Goal: Information Seeking & Learning: Check status

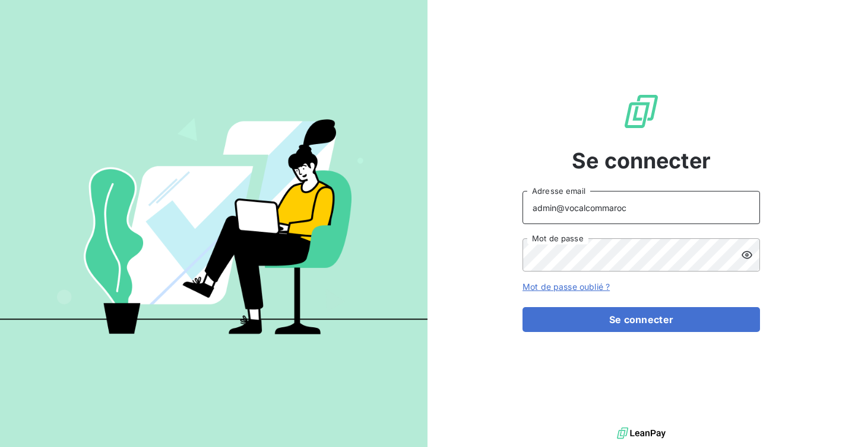
click at [648, 216] on input "admin@vocalcommaroc" at bounding box center [640, 207] width 237 height 33
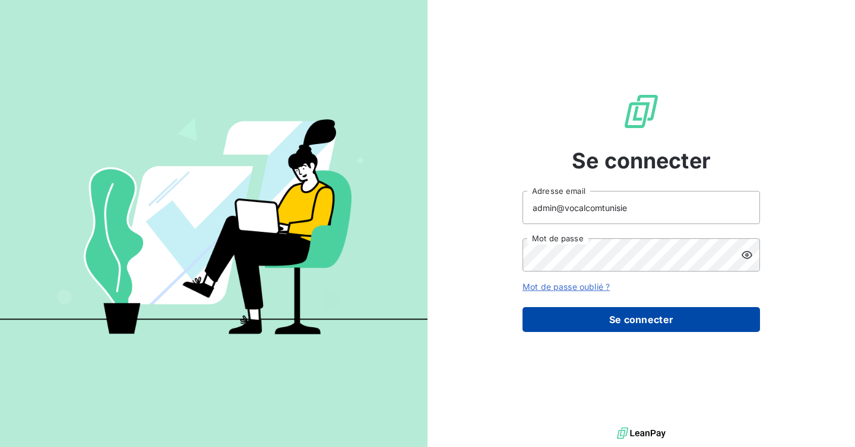
click at [652, 316] on button "Se connecter" at bounding box center [640, 319] width 237 height 25
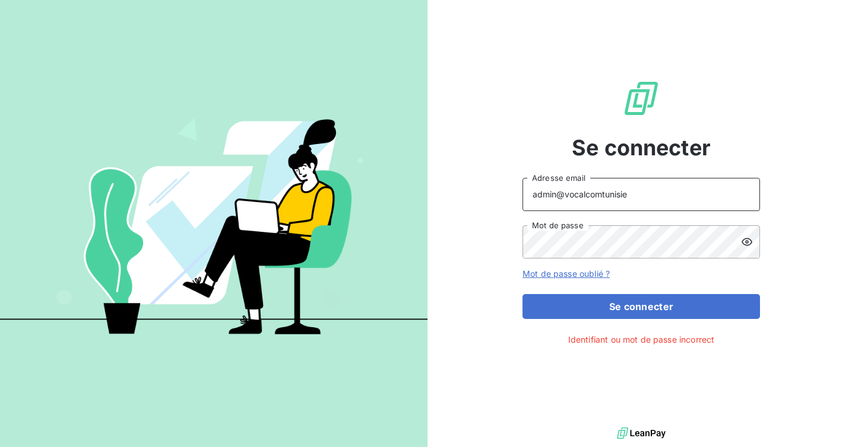
click at [649, 195] on input "admin@vocalcomtunisie" at bounding box center [640, 194] width 237 height 33
type input "admin@vocalcommenat"
click at [522, 294] on button "Se connecter" at bounding box center [640, 306] width 237 height 25
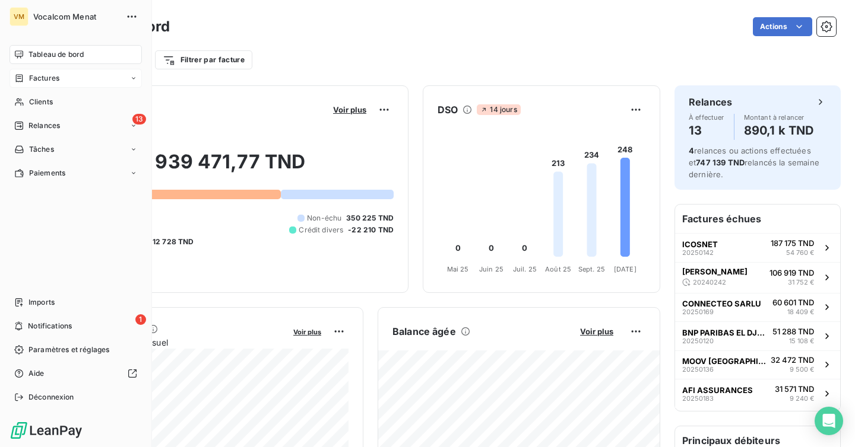
click at [63, 76] on div "Factures" at bounding box center [75, 78] width 132 height 19
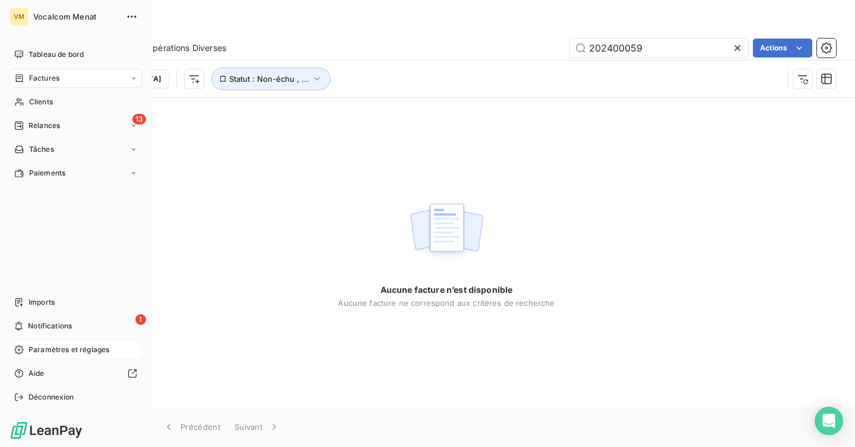
click at [74, 351] on span "Paramètres et réglages" at bounding box center [68, 350] width 81 height 11
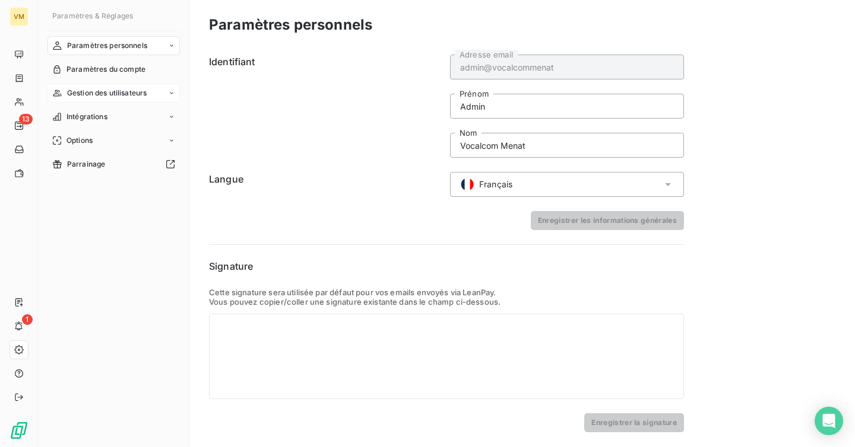
click at [118, 94] on span "Gestion des utilisateurs" at bounding box center [107, 93] width 80 height 11
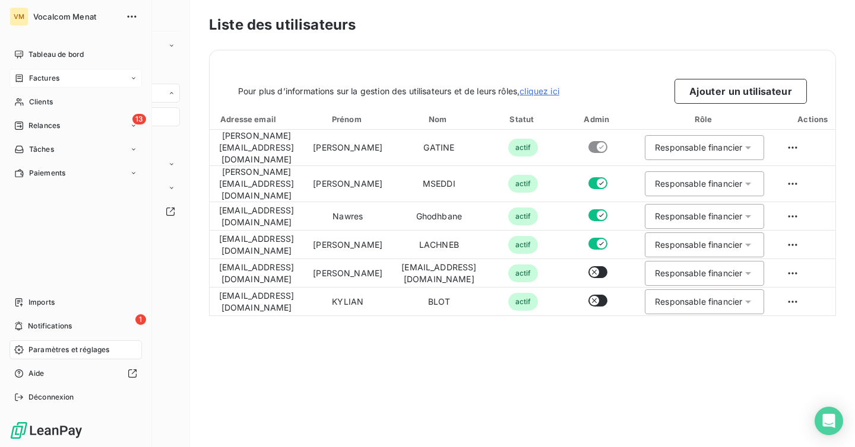
click at [52, 84] on div "Factures" at bounding box center [75, 78] width 132 height 19
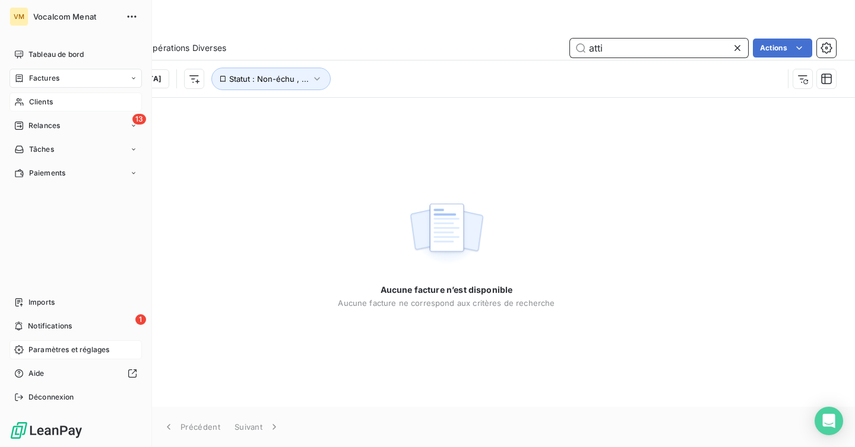
type input "atti"
click at [46, 94] on div "Clients" at bounding box center [75, 102] width 132 height 19
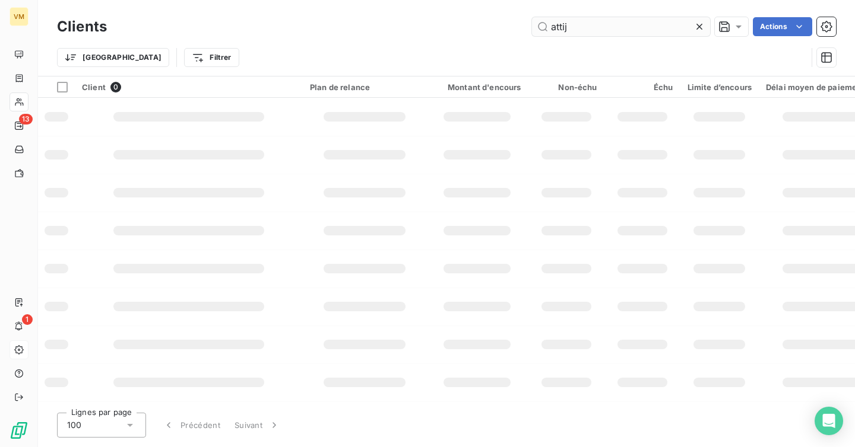
type input "attija"
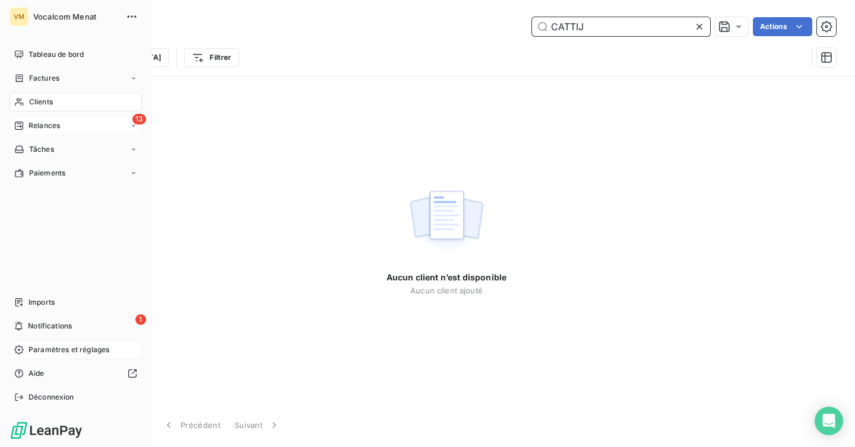
type input "CATTIJ"
click at [53, 116] on div "13 Relances" at bounding box center [75, 125] width 132 height 19
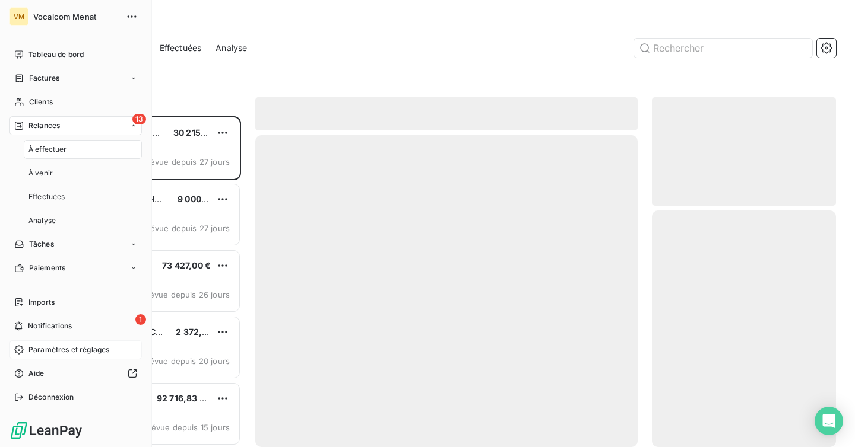
scroll to position [331, 184]
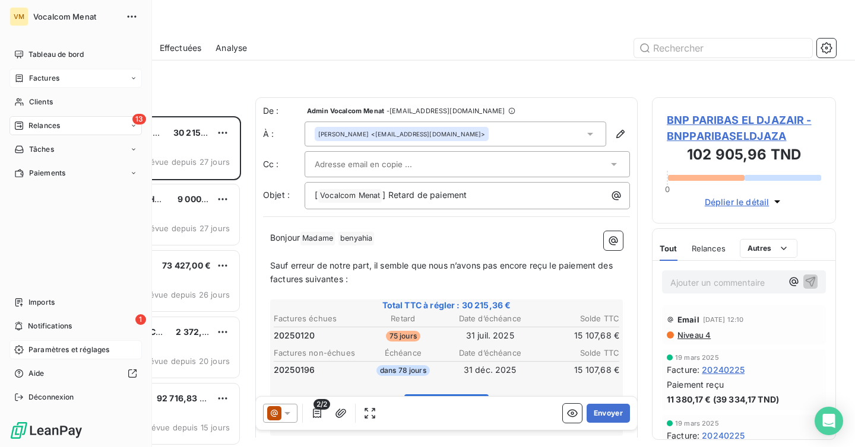
click at [26, 80] on div "Factures" at bounding box center [36, 78] width 45 height 11
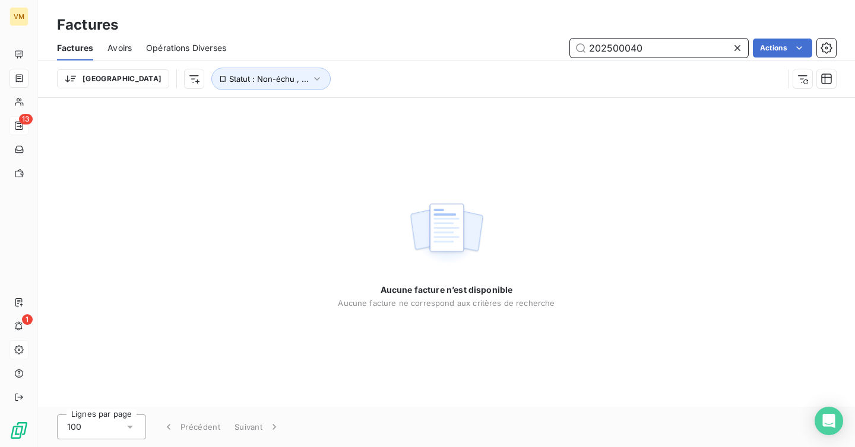
type input "202500040"
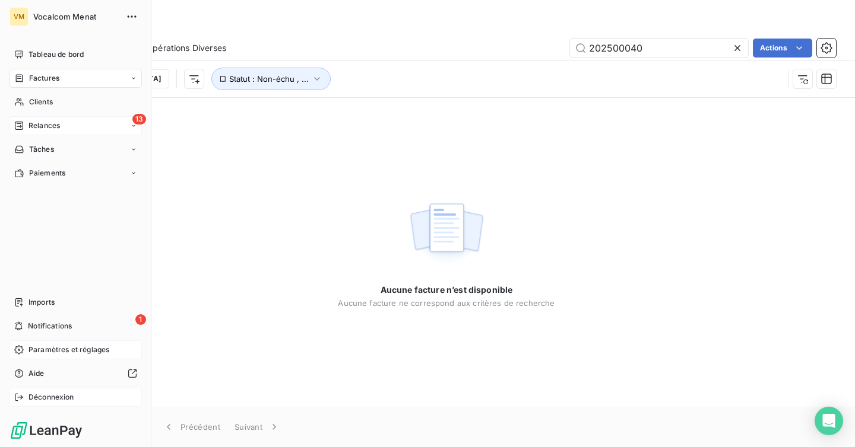
click at [60, 405] on div "Déconnexion" at bounding box center [75, 397] width 132 height 19
